Goal: Task Accomplishment & Management: Use online tool/utility

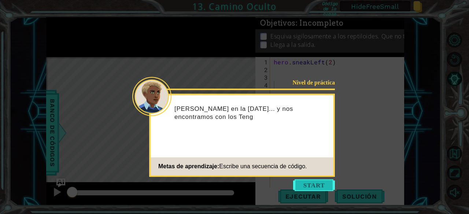
click at [307, 187] on button "Start" at bounding box center [314, 186] width 42 height 12
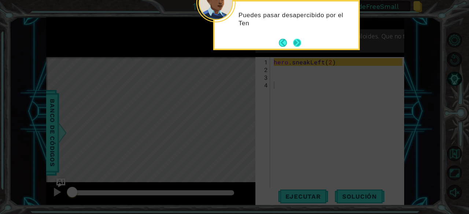
click at [293, 45] on button "Next" at bounding box center [297, 43] width 8 height 8
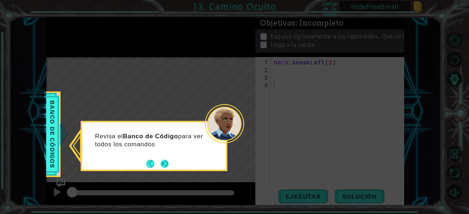
click at [163, 162] on button "Next" at bounding box center [165, 164] width 8 height 8
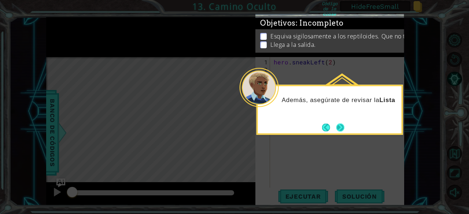
click at [341, 124] on button "Next" at bounding box center [340, 127] width 9 height 9
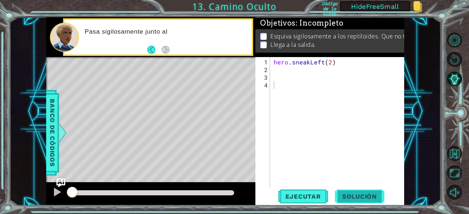
click at [348, 194] on span "Solución" at bounding box center [359, 196] width 49 height 7
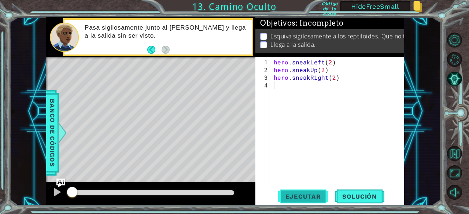
click at [300, 195] on span "Ejecutar" at bounding box center [303, 196] width 50 height 7
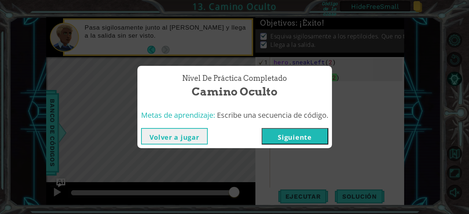
click at [198, 137] on button "Volver a jugar" at bounding box center [174, 136] width 67 height 16
